Goal: Find specific page/section: Find specific page/section

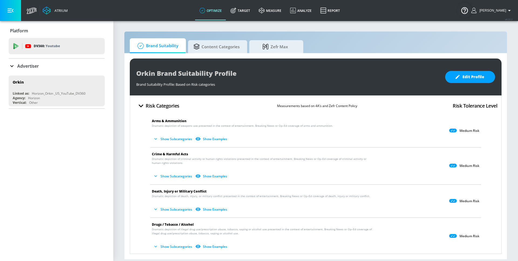
click at [287, 198] on p "Dramatic depiction of death, injury, or military conflict presented in the cont…" at bounding box center [311, 204] width 319 height 20
